Goal: Task Accomplishment & Management: Manage account settings

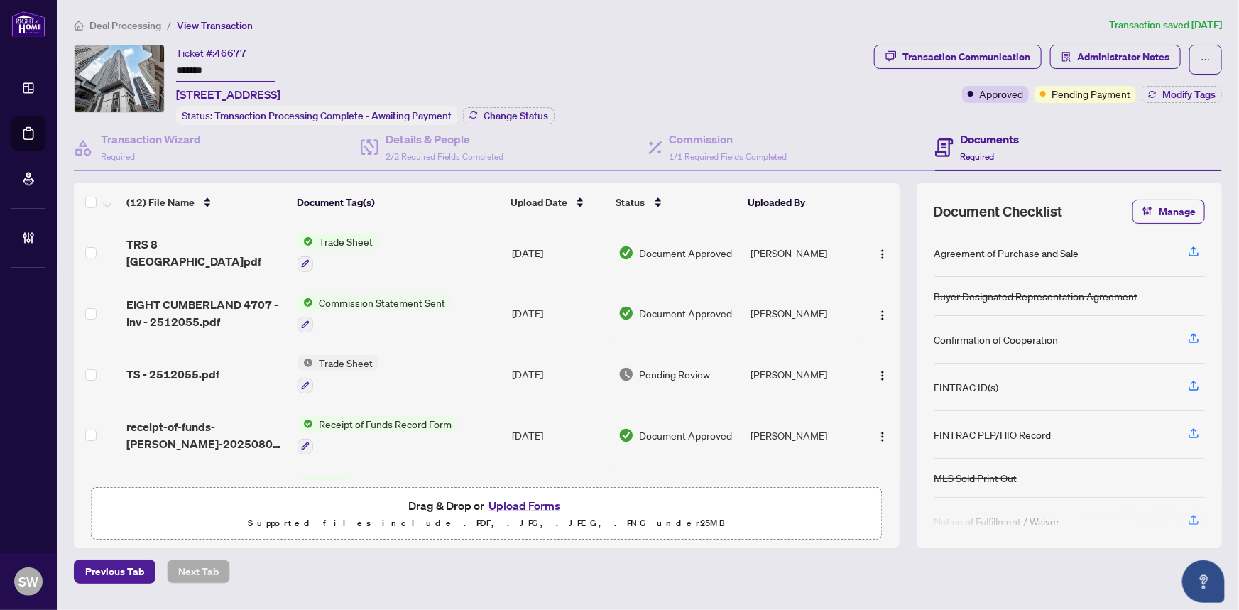
click at [128, 23] on span "Deal Processing" at bounding box center [125, 25] width 72 height 13
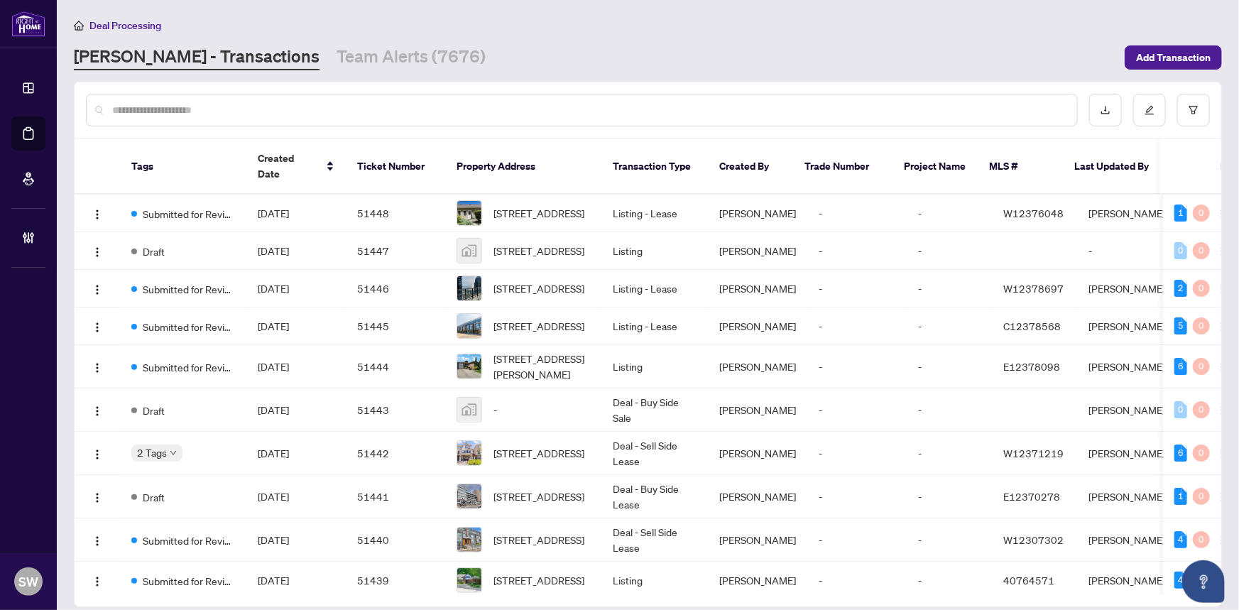
click at [190, 110] on input "text" at bounding box center [588, 110] width 953 height 16
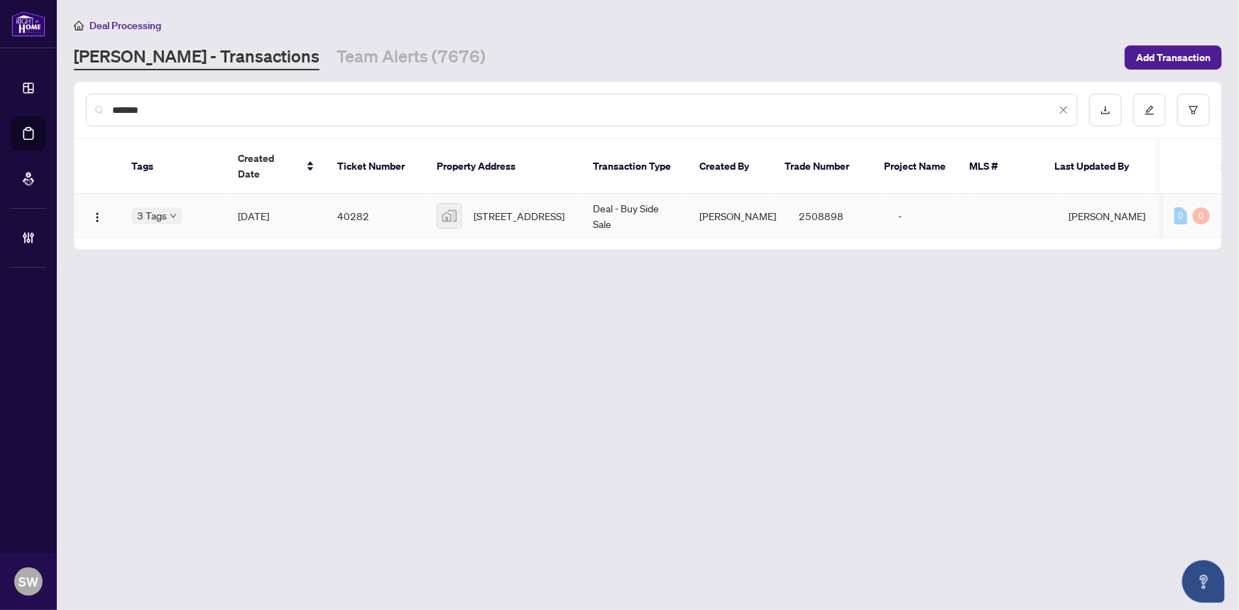
type input "*******"
click at [399, 205] on td "40282" at bounding box center [375, 216] width 99 height 43
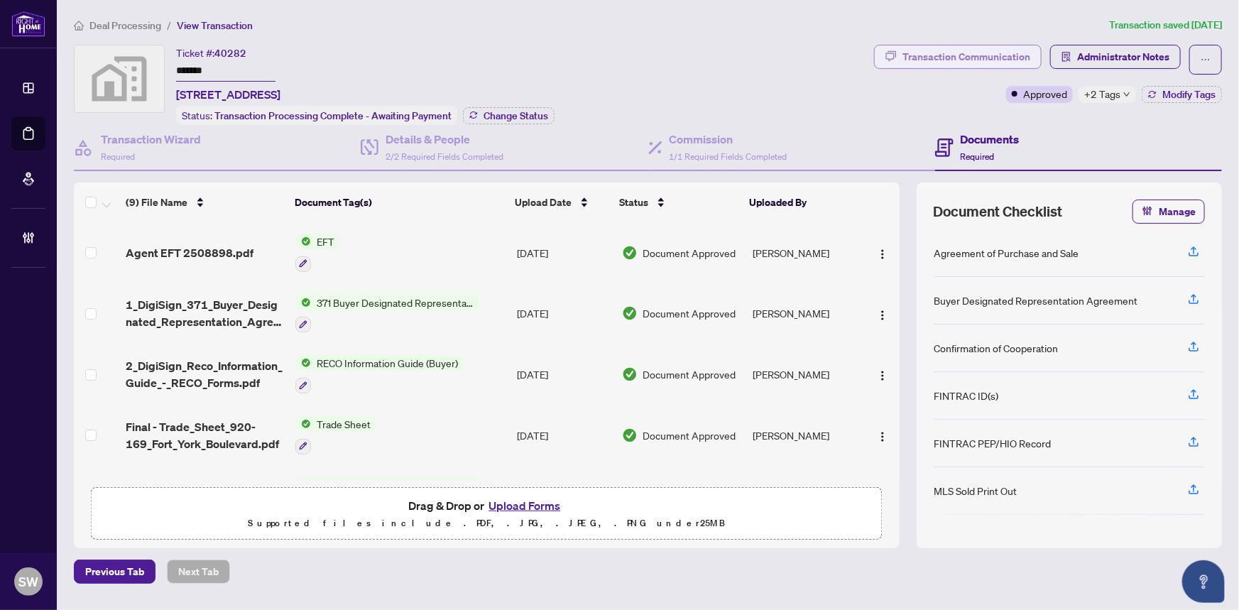
click at [987, 55] on div "Transaction Communication" at bounding box center [966, 56] width 128 height 23
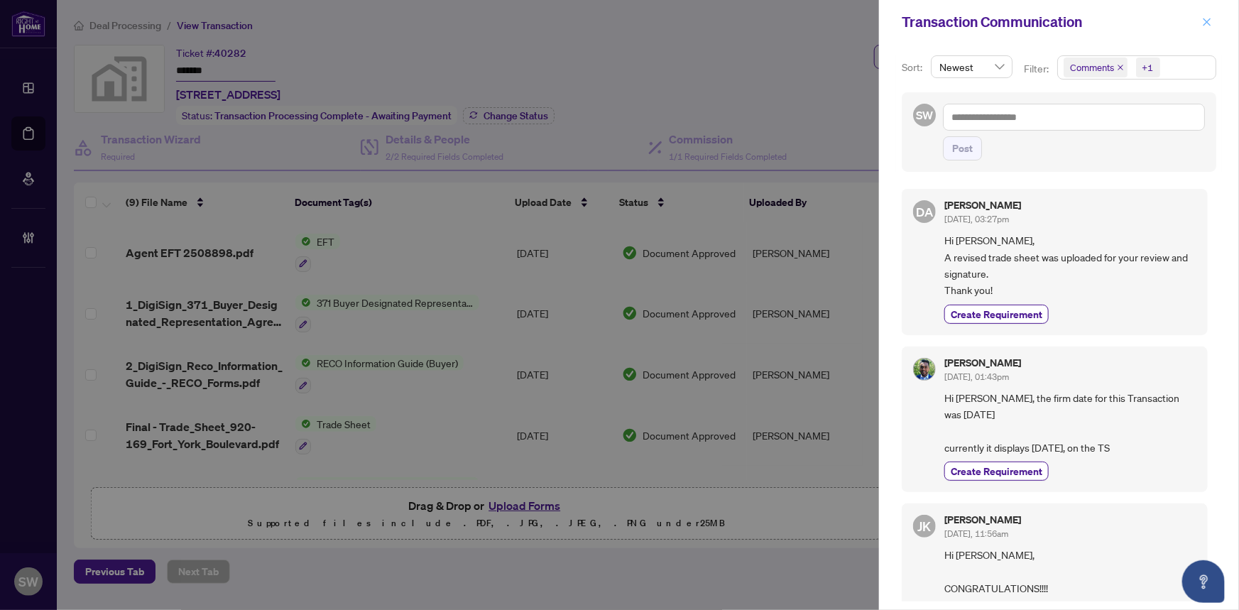
click at [1210, 18] on icon "close" at bounding box center [1207, 22] width 10 height 10
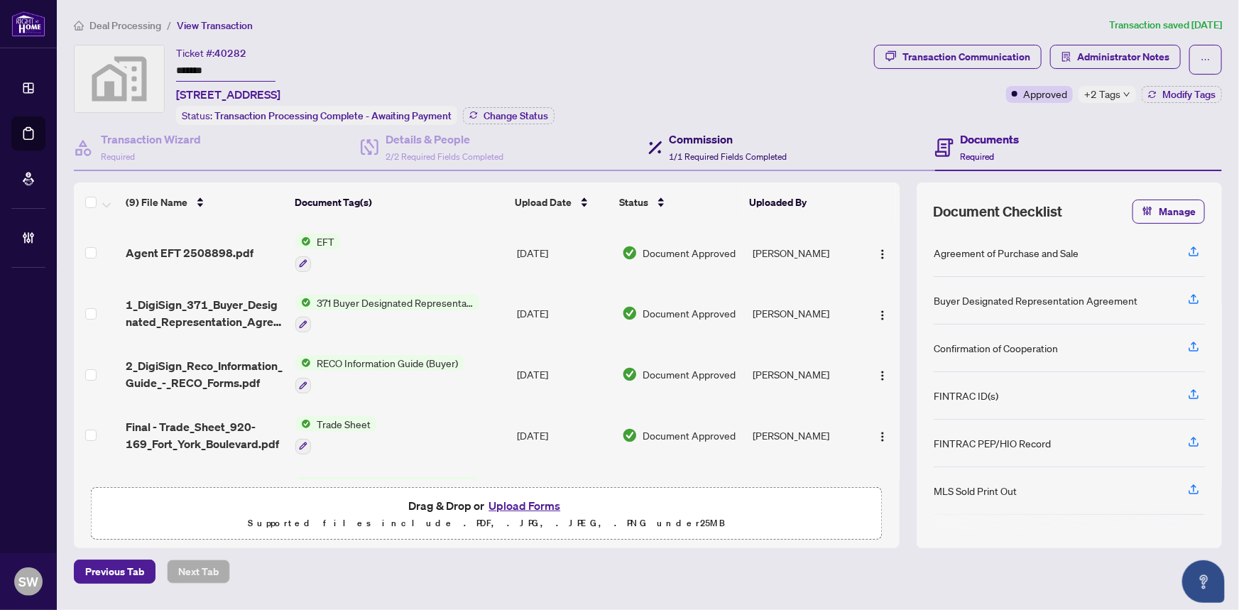
click at [732, 138] on h4 "Commission" at bounding box center [728, 139] width 118 height 17
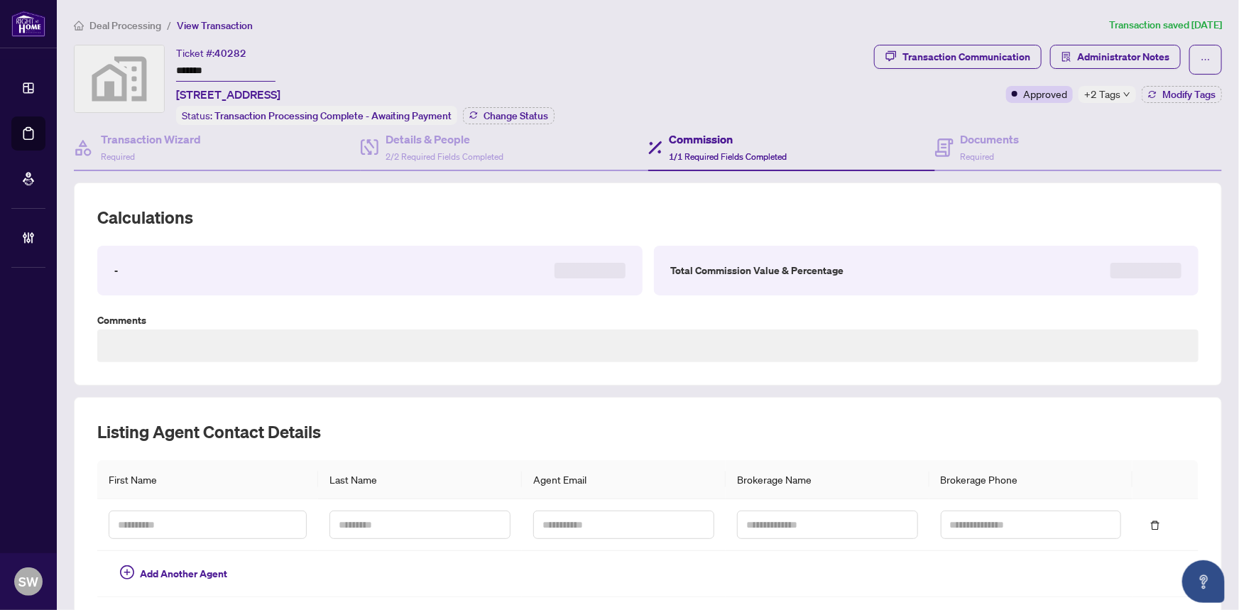
type textarea "**********"
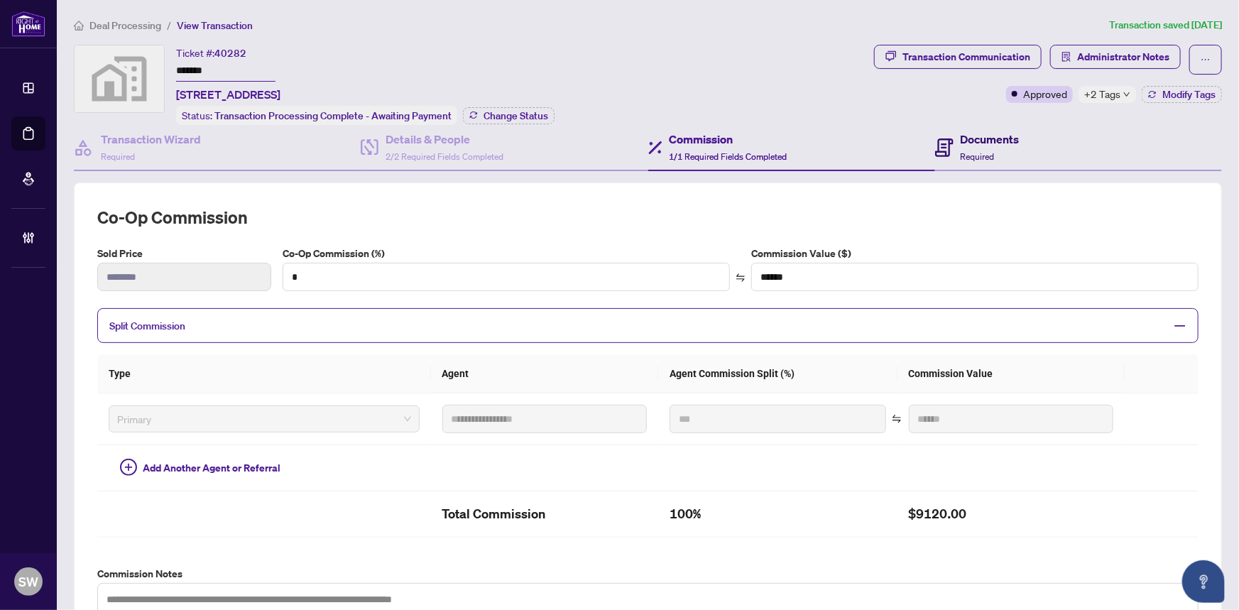
click at [978, 142] on h4 "Documents" at bounding box center [990, 139] width 59 height 17
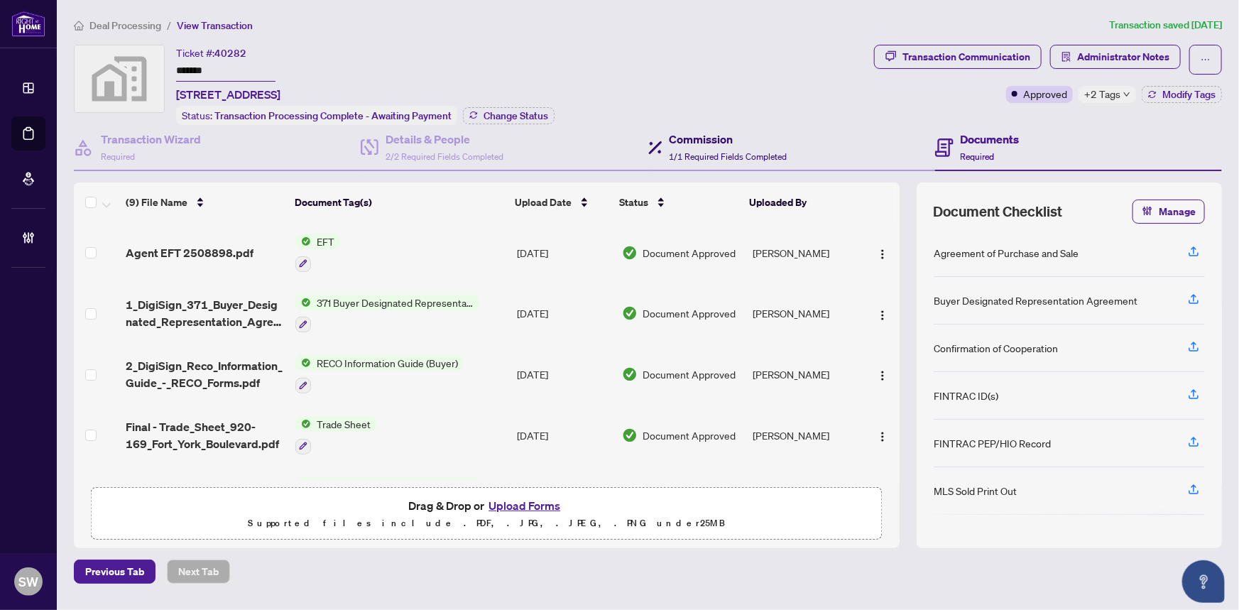
click at [704, 144] on h4 "Commission" at bounding box center [728, 139] width 118 height 17
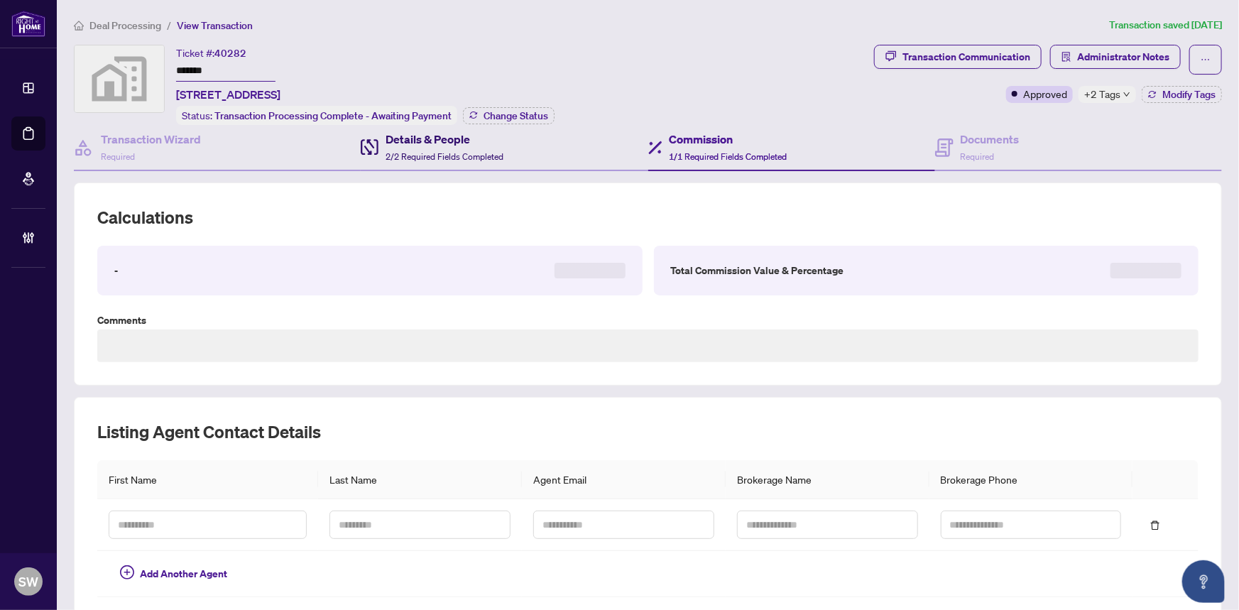
click at [461, 141] on h4 "Details & People" at bounding box center [444, 139] width 118 height 17
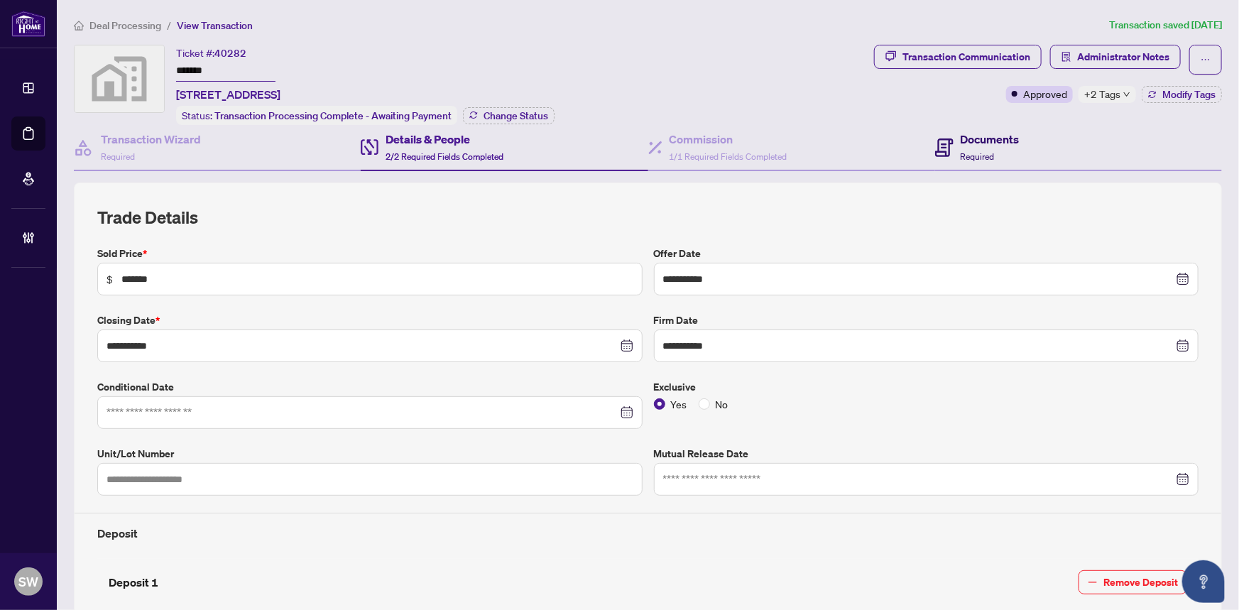
click at [990, 147] on div "Documents Required" at bounding box center [990, 147] width 59 height 33
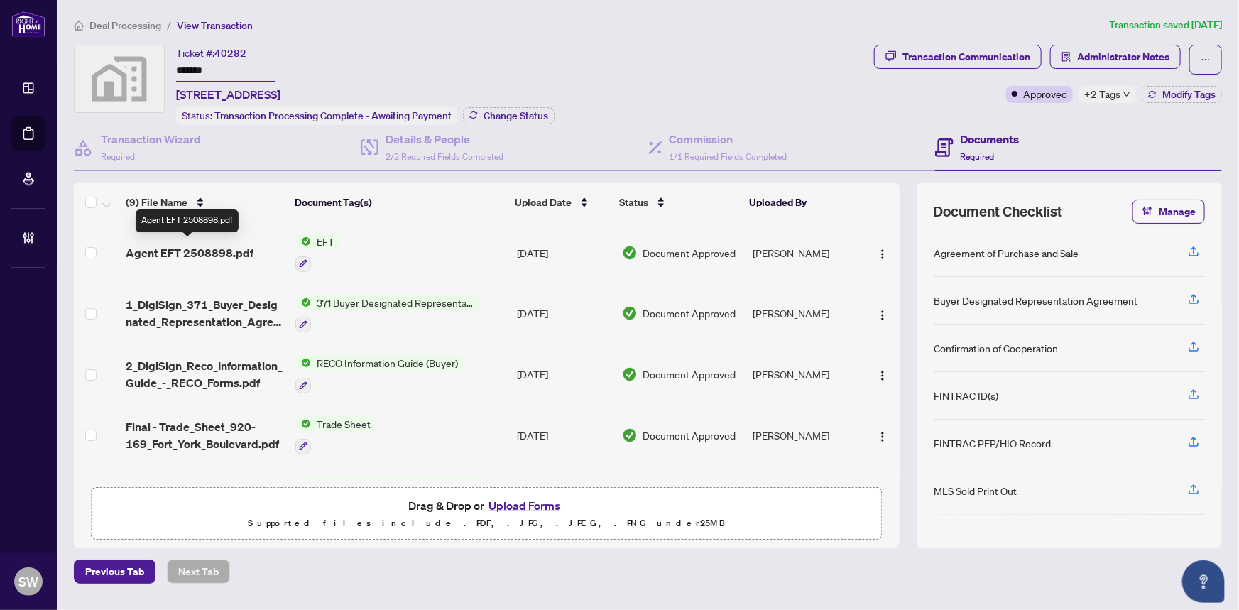
click at [244, 248] on span "Agent EFT 2508898.pdf" at bounding box center [190, 252] width 128 height 17
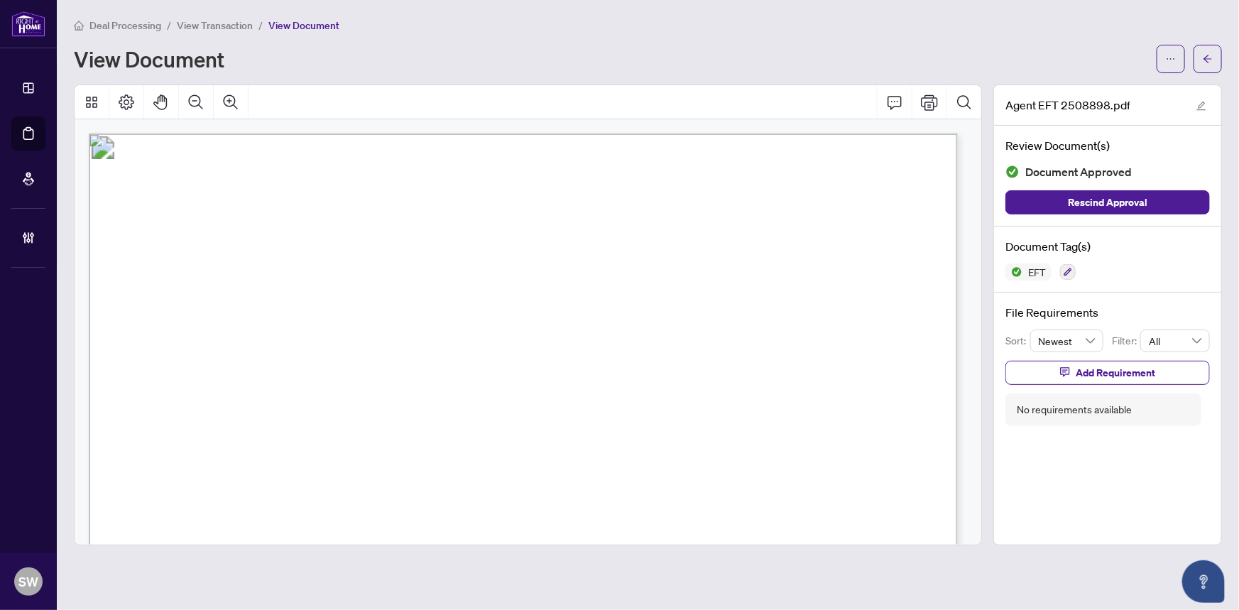
click at [238, 27] on span "View Transaction" at bounding box center [215, 25] width 76 height 13
click at [212, 17] on li "View Transaction" at bounding box center [215, 25] width 76 height 16
click at [216, 23] on span "View Transaction" at bounding box center [215, 25] width 76 height 13
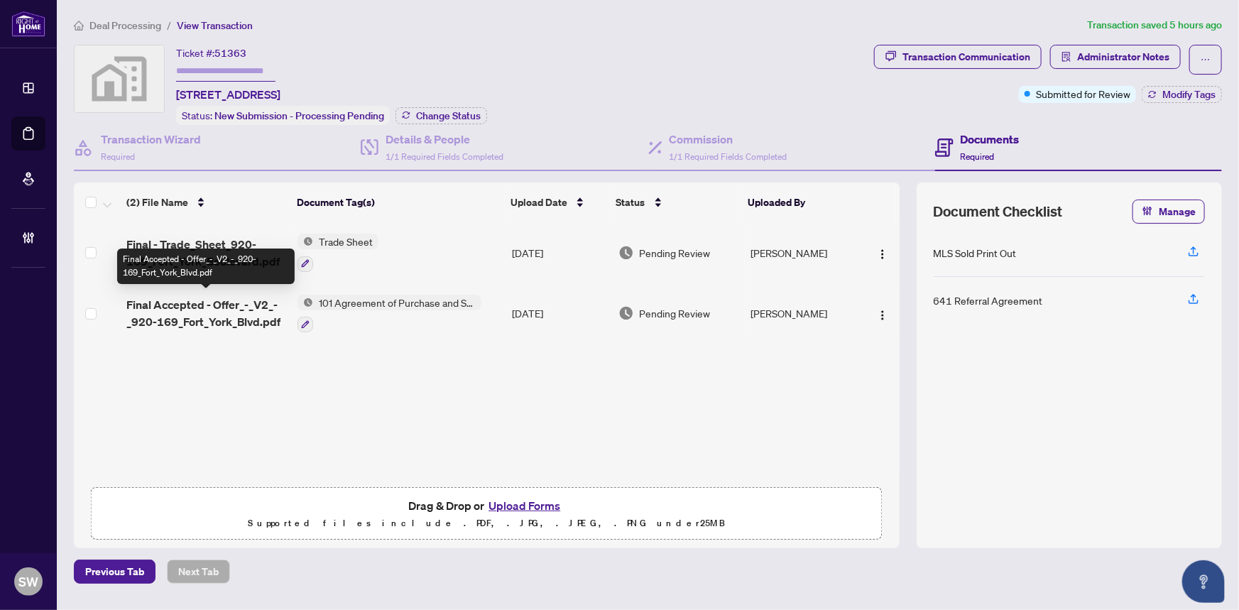
click at [239, 311] on span "Final Accepted - Offer_-_V2_-_920-169_Fort_York_Blvd.pdf" at bounding box center [206, 313] width 160 height 34
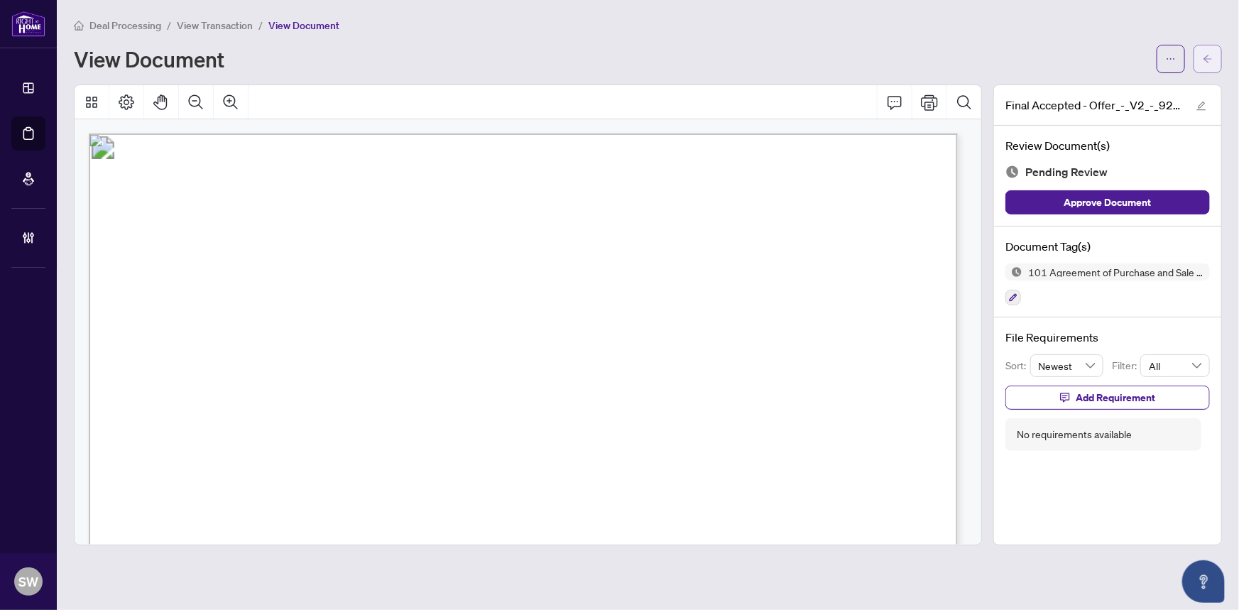
click at [1207, 57] on icon "arrow-left" at bounding box center [1208, 59] width 10 height 10
